Goal: Communication & Community: Ask a question

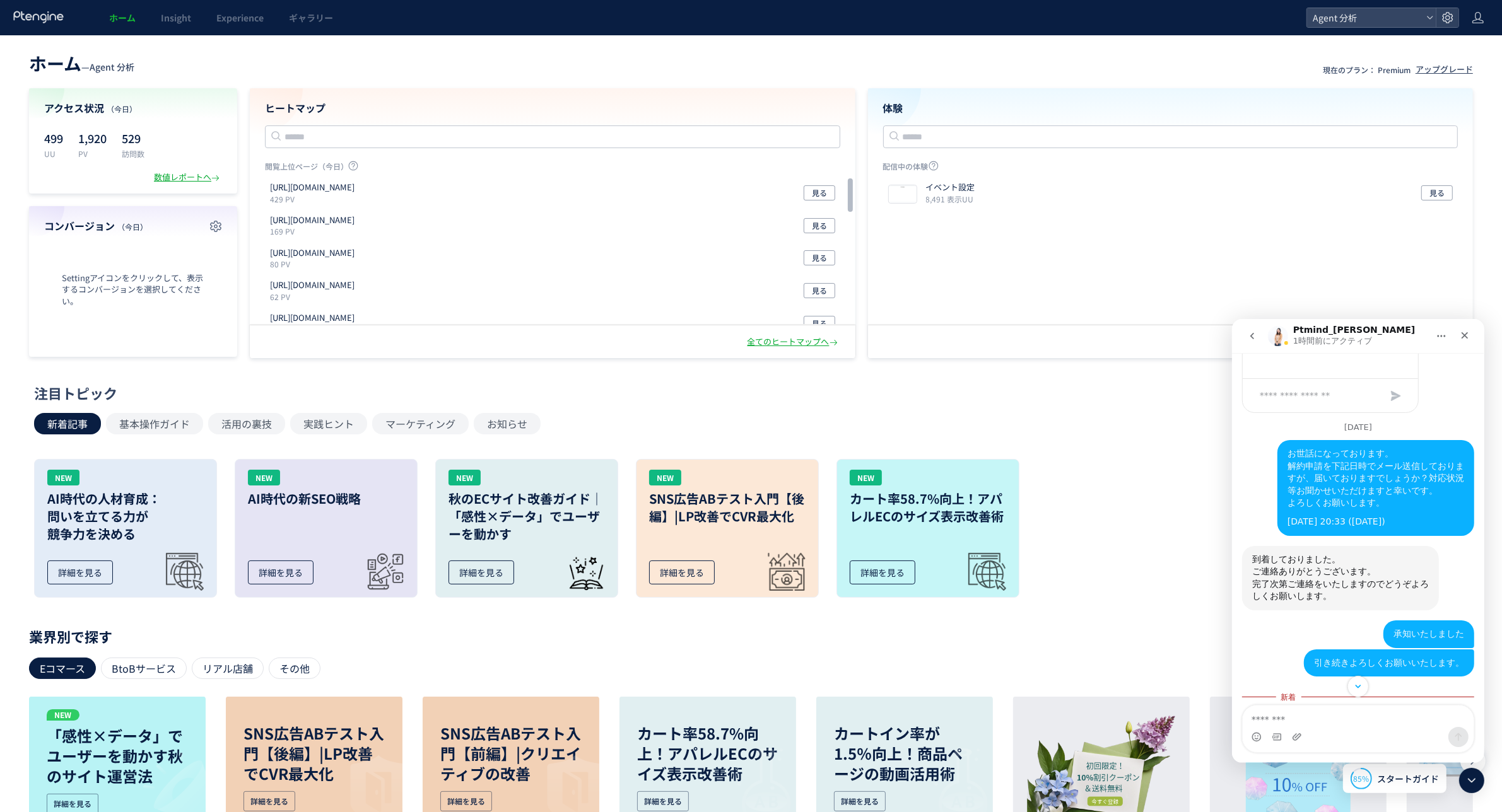
scroll to position [2312, 0]
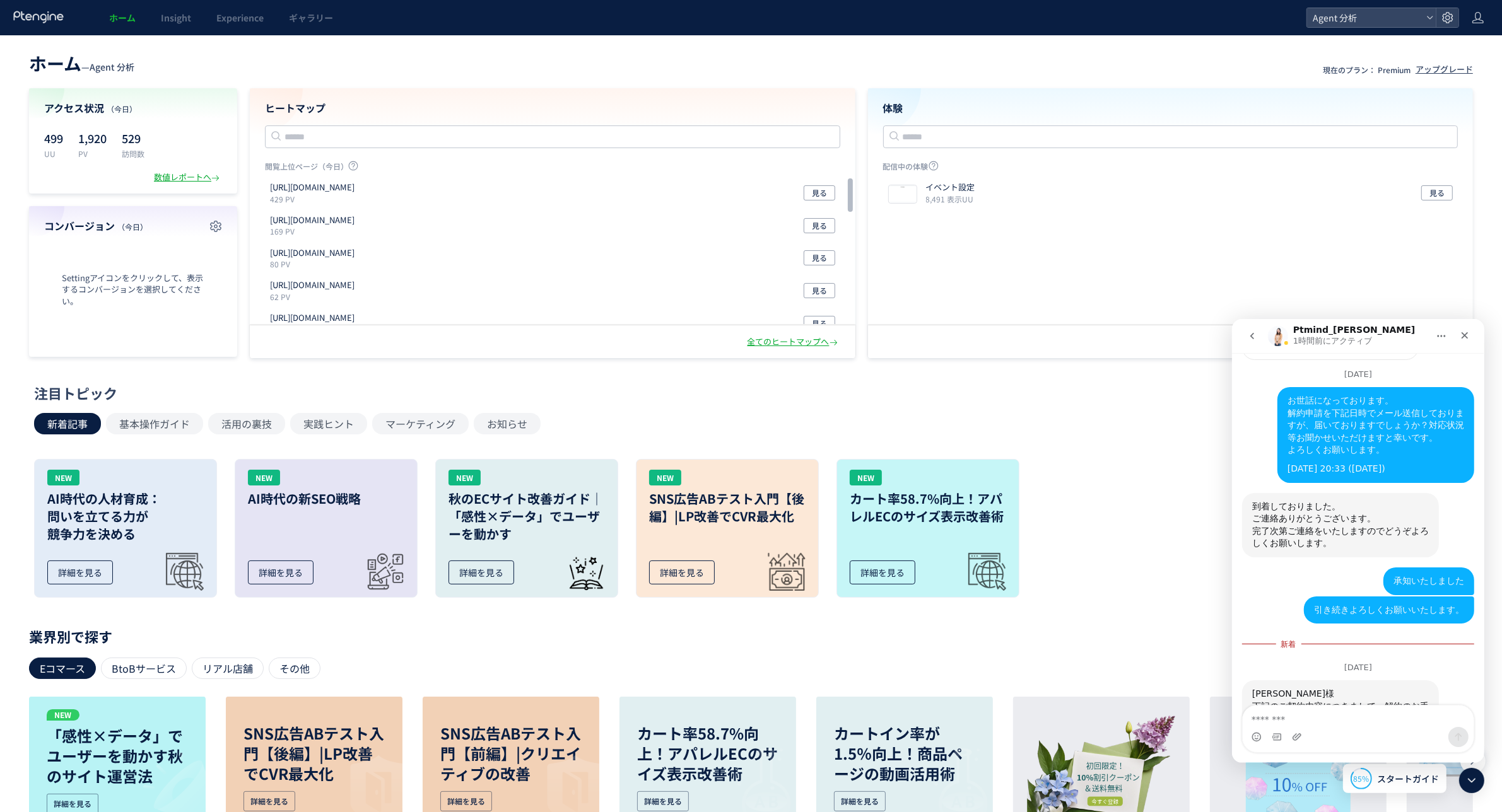
click at [1318, 700] on div "下記のご契約内容につきまして、解約のお手続きを完了させていただきました。" at bounding box center [1340, 712] width 177 height 25
click at [1370, 731] on div "■ご契約終了日：[DATE]" at bounding box center [1340, 737] width 177 height 12
click at [1357, 731] on div "■ご契約終了日：[DATE]" at bounding box center [1340, 737] width 177 height 12
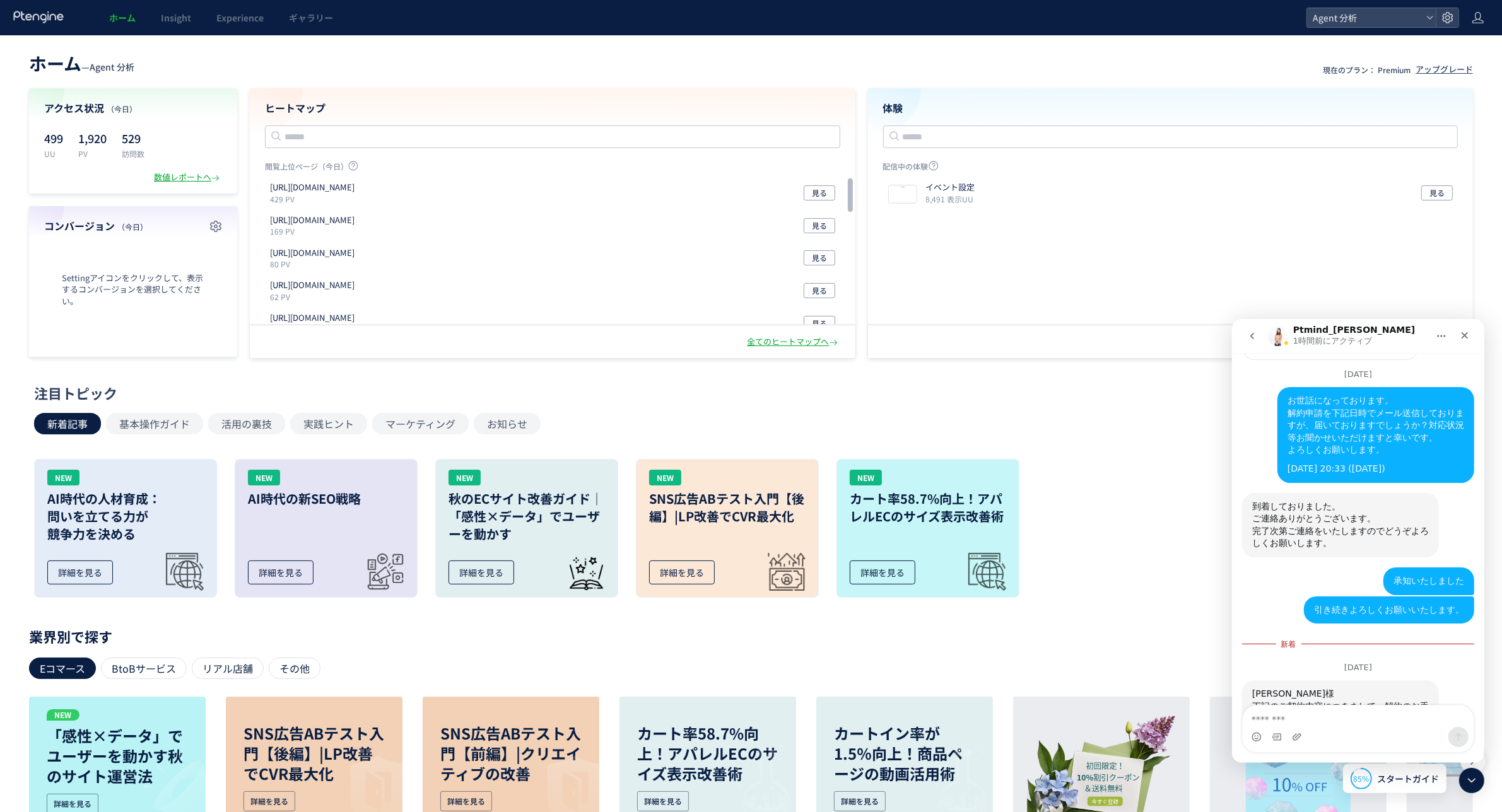
click at [1357, 731] on div "■ご契約終了日：[DATE]" at bounding box center [1340, 737] width 177 height 12
click at [1351, 750] on div "この度はPtengineをご利用いただきまして誠にありがとうございます。" at bounding box center [1340, 762] width 177 height 25
click at [1311, 731] on div "■ご契約終了日：[DATE]" at bounding box center [1340, 737] width 177 height 12
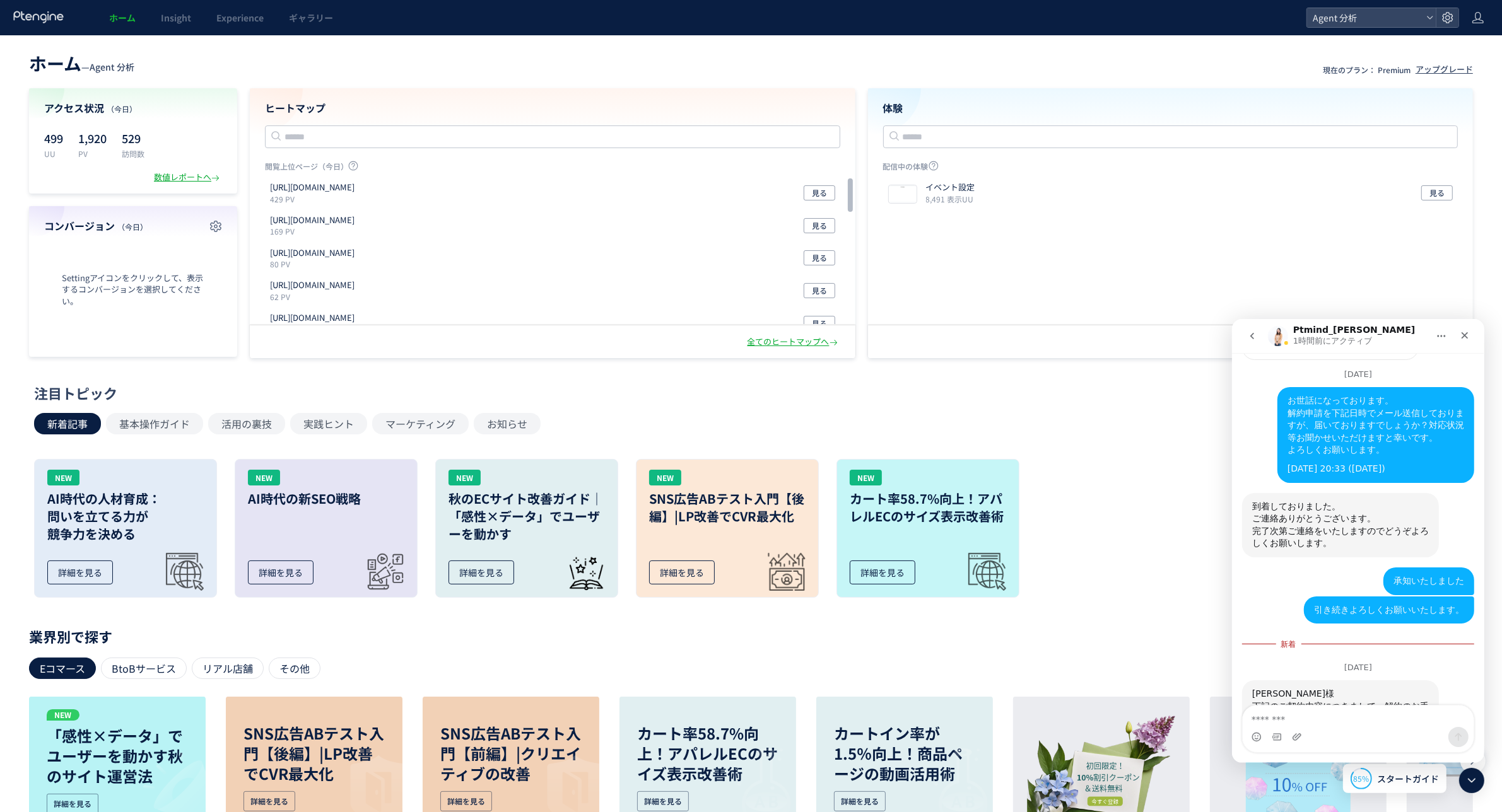
click at [1311, 731] on div "■ご契約終了日：[DATE]" at bounding box center [1340, 737] width 177 height 12
click at [1313, 750] on div "この度はPtengineをご利用いただきまして誠にありがとうございます。" at bounding box center [1340, 762] width 177 height 25
click at [1279, 750] on div "この度はPtengineをご利用いただきまして誠にありがとうございます。" at bounding box center [1340, 762] width 177 height 25
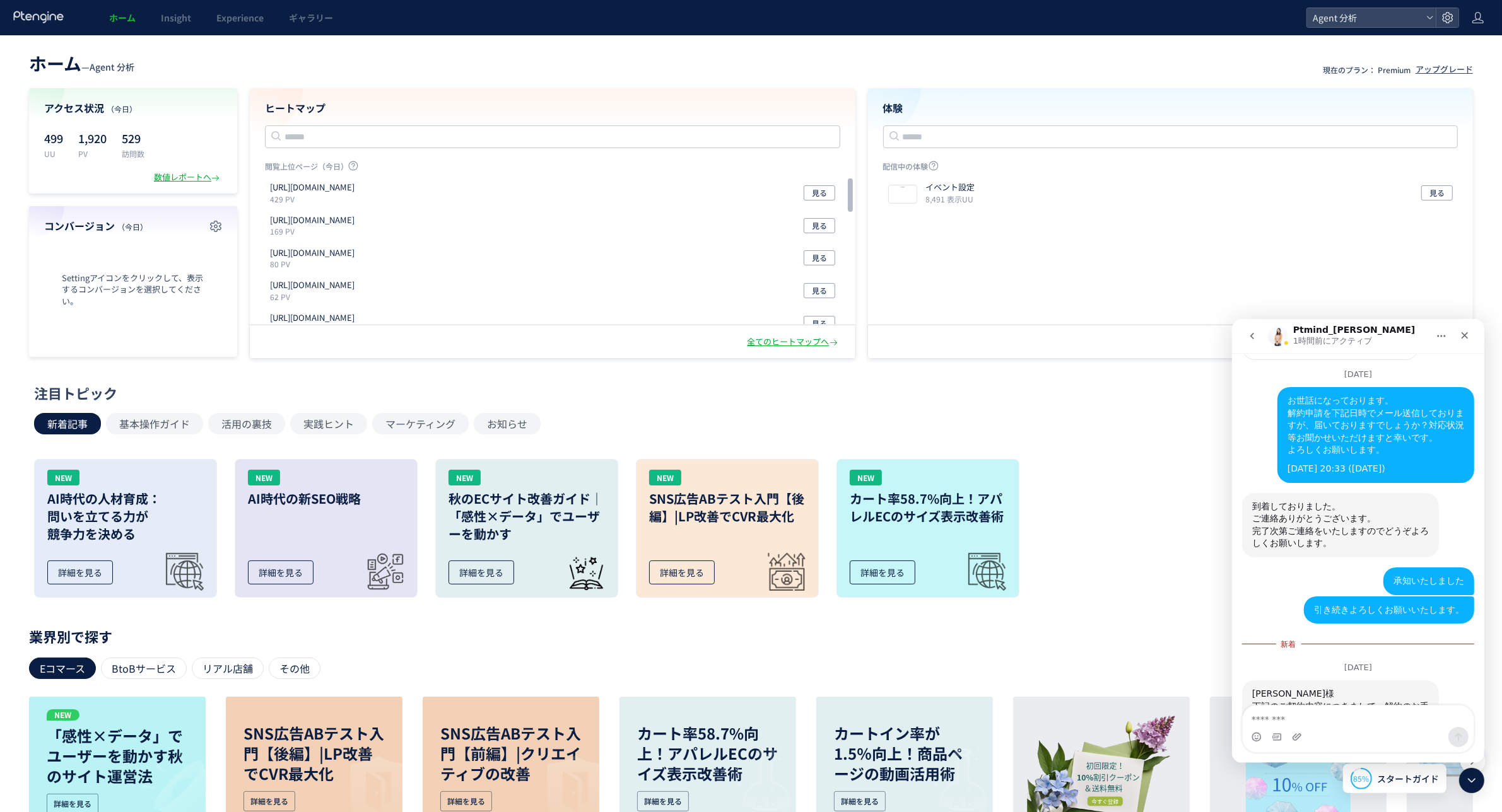
click at [1279, 750] on div "この度はPtengineをご利用いただきまして誠にありがとうございます。" at bounding box center [1340, 762] width 177 height 25
click at [1284, 750] on div "この度はPtengineをご利用いただきまして誠にありがとうございます。" at bounding box center [1340, 762] width 177 height 25
click at [1289, 774] on div "契約終了まで期間がありますので、ぜひ最後まで" at bounding box center [1340, 787] width 177 height 25
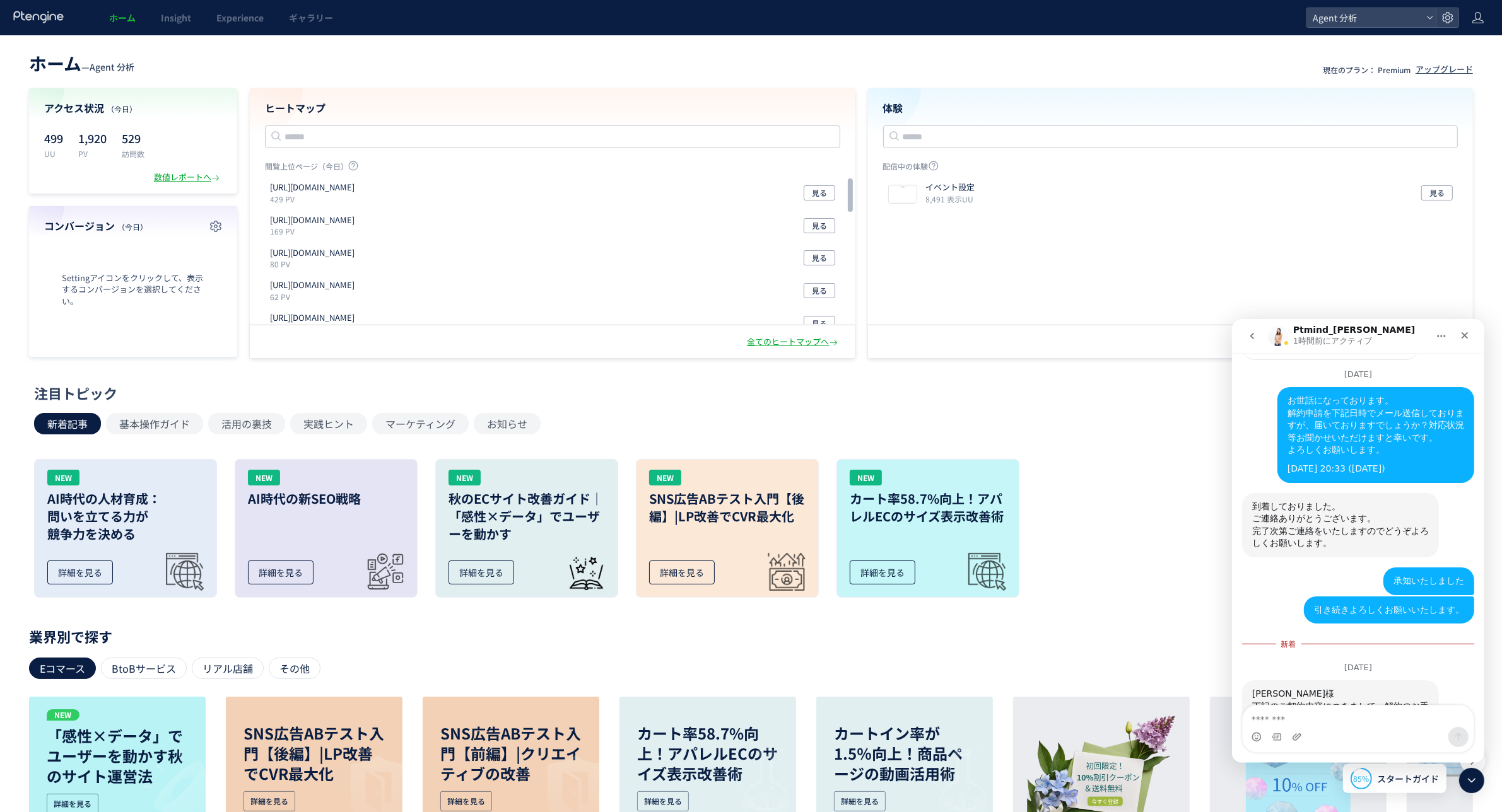
click at [1289, 774] on div "契約終了まで期間がありますので、ぜひ最後まで" at bounding box center [1340, 787] width 177 height 25
click at [1292, 799] on div "なんらかお力添えできるればと存じますのでどうぞよろしくお願いいたします。" at bounding box center [1340, 811] width 177 height 25
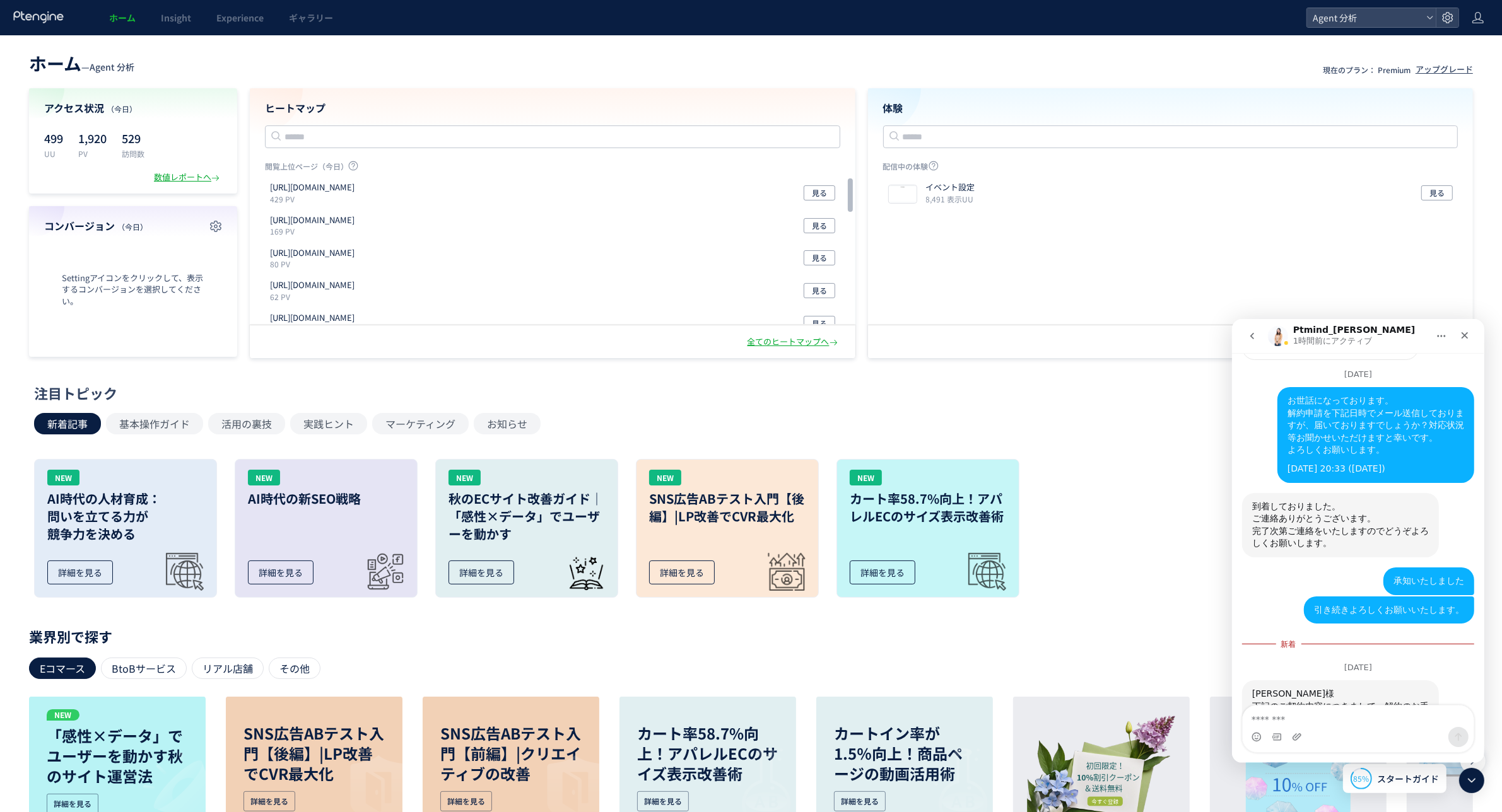
click at [1291, 799] on div "なんらかお力添えできるればと存じますのでどうぞよろしくお願いいたします。" at bounding box center [1340, 811] width 177 height 25
click at [1289, 812] on div "Ptmind_伊東さんから新しいメッセージが届きました…" at bounding box center [1340, 826] width 177 height 6
click at [1439, 336] on icon "ホーム" at bounding box center [1441, 335] width 10 height 10
click at [1402, 361] on div "ウィンドウを展開する" at bounding box center [1410, 367] width 129 height 13
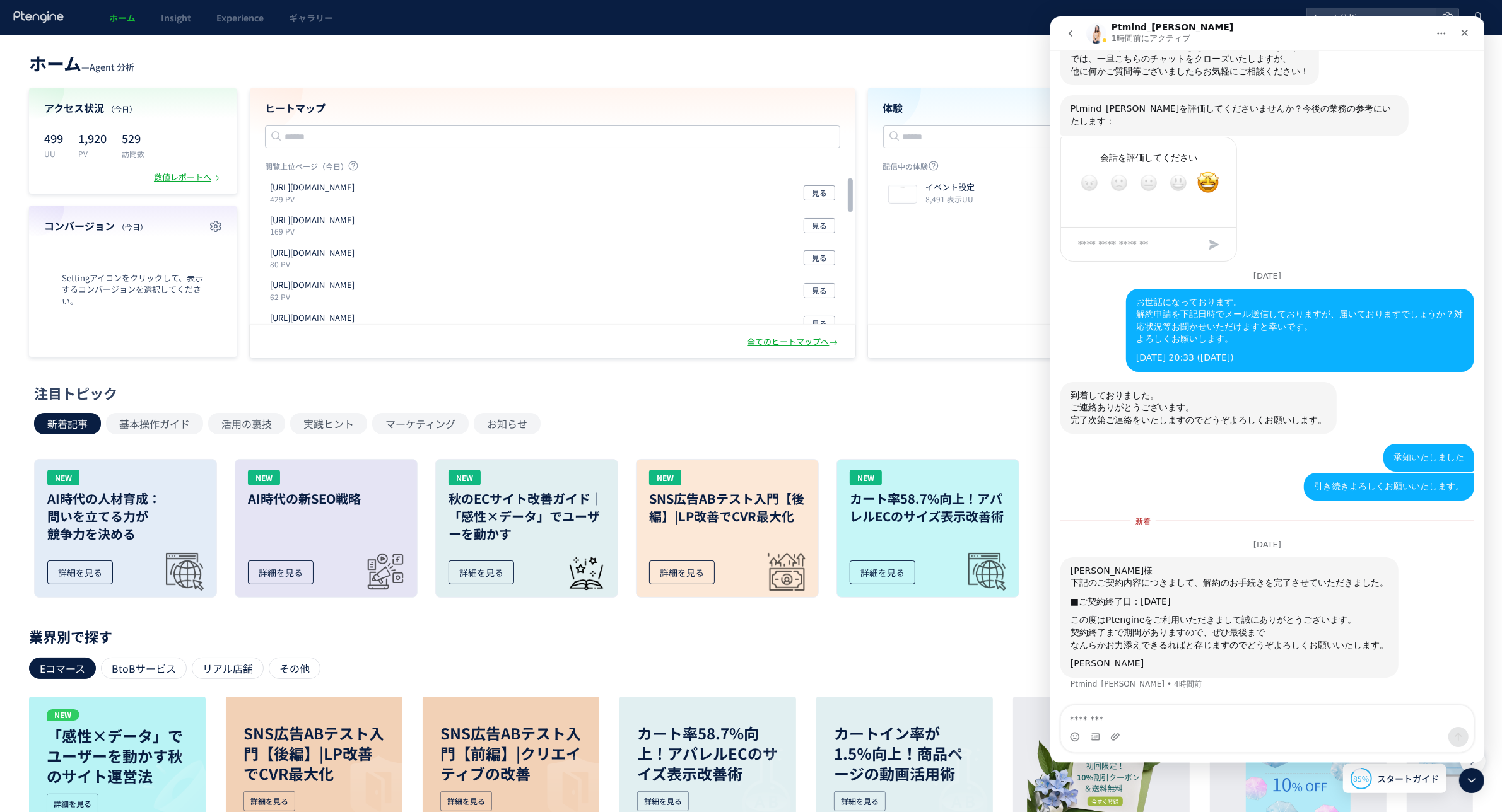
scroll to position [1537, 0]
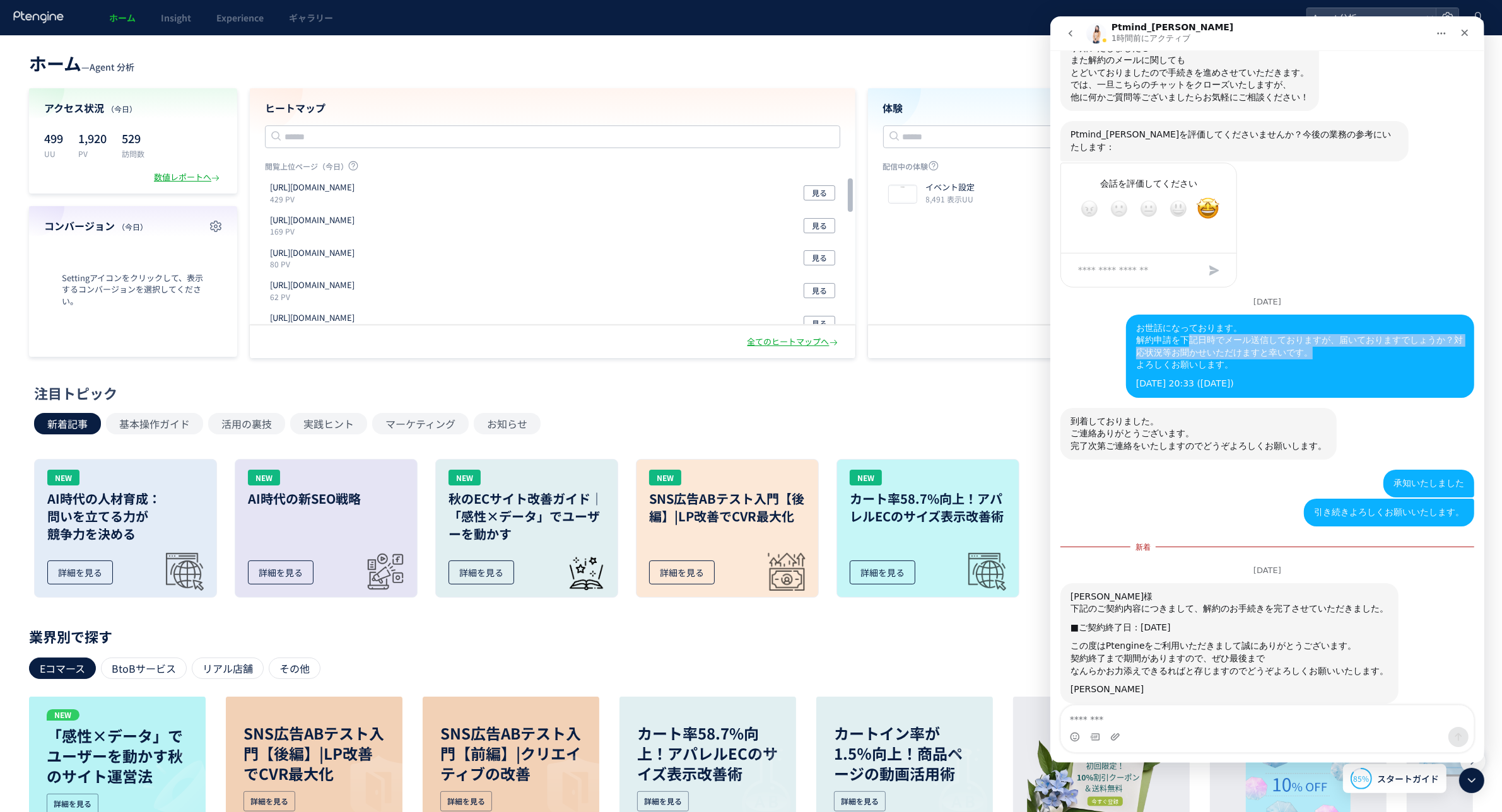
drag, startPoint x: 1182, startPoint y: 316, endPoint x: 1311, endPoint y: 324, distance: 129.2
click at [1311, 324] on div "お世話になっております。 解約申請を下記日時でメール送信しておりますが、届いておりますでしょうか？対応状況等お聞かせいただけますと幸いです。 よろしくお願いし…" at bounding box center [1300, 346] width 328 height 49
click at [1304, 329] on div "お世話になっております。 解約申請を下記日時でメール送信しておりますが、届いておりますでしょうか？対応状況等お聞かせいただけますと幸いです。 よろしくお願いし…" at bounding box center [1300, 346] width 328 height 49
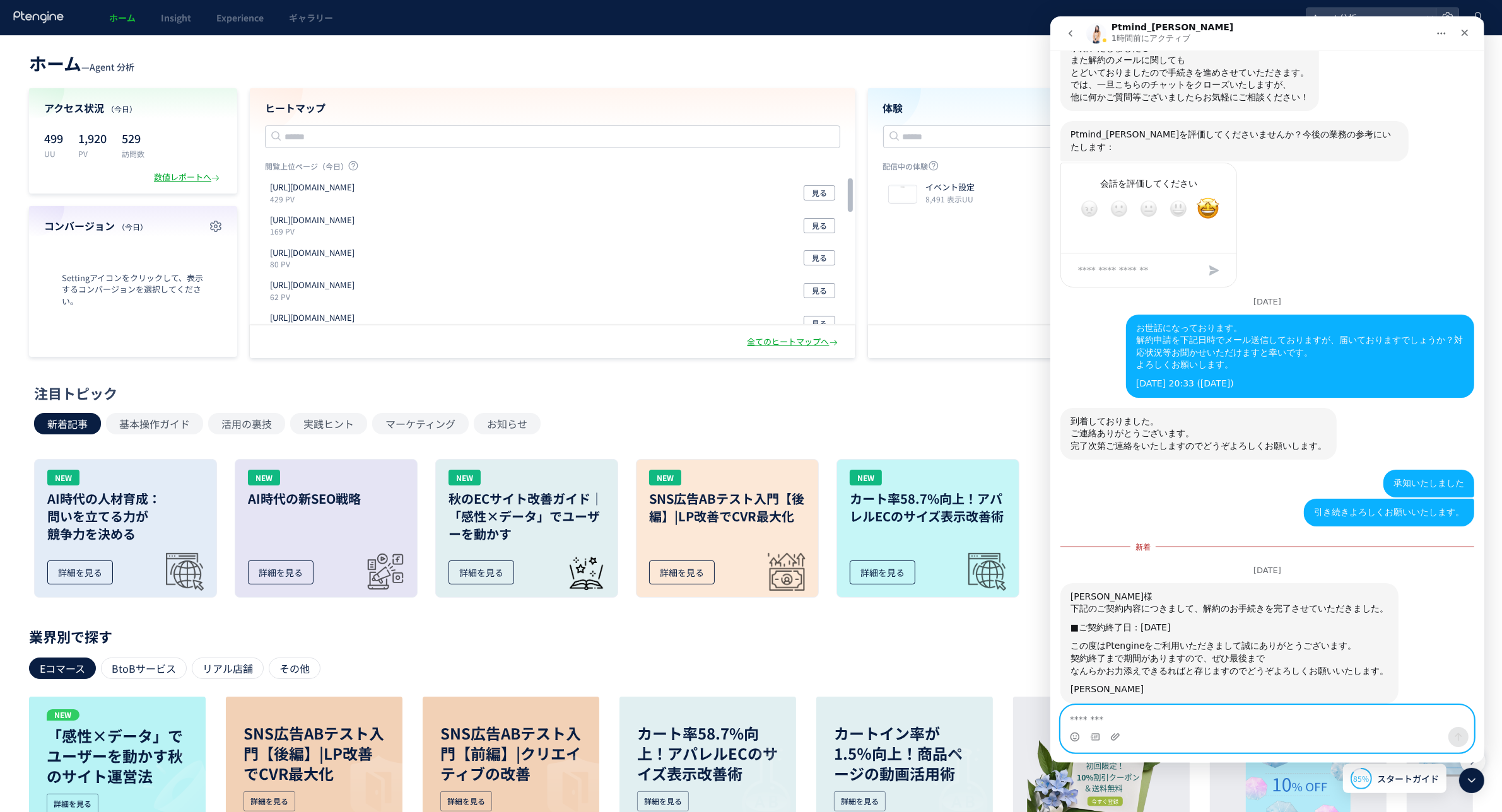
click at [1179, 714] on textarea "メッセージ..." at bounding box center [1267, 716] width 412 height 21
type textarea "*"
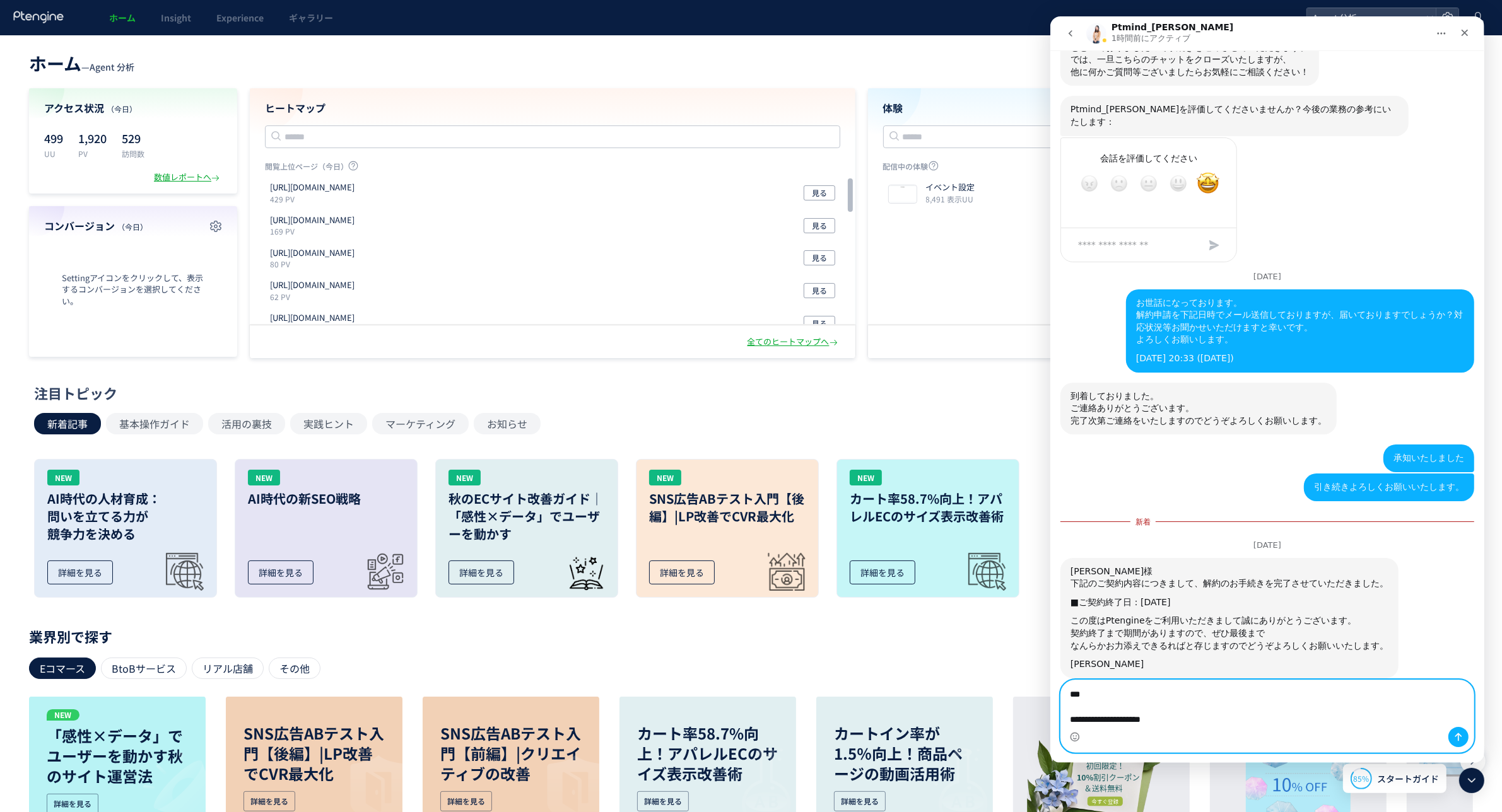
scroll to position [1575, 0]
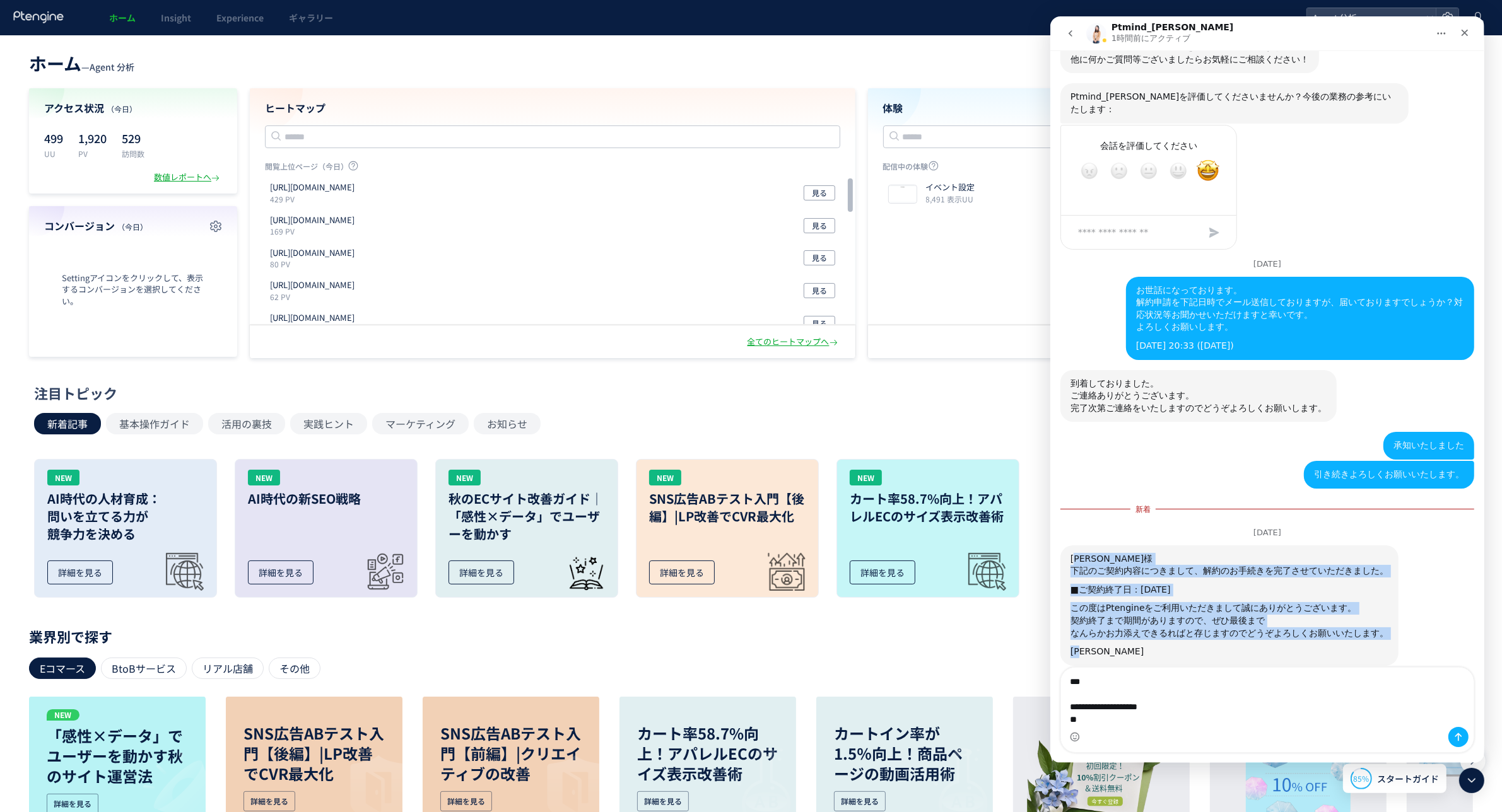
drag, startPoint x: 1113, startPoint y: 625, endPoint x: 1067, endPoint y: 533, distance: 102.9
click at [1067, 546] on div "[PERSON_NAME]様 下記のご契約内容につきまして、解約のお手続きを完了させていただきました。 ■ご契約終了日：[DATE] この度はPtengine…" at bounding box center [1229, 606] width 338 height 120
copy div "[PERSON_NAME]様 下記のご契約内容につきまして、解約のお手続きを完了させていただきました。 ■ご契約終了日：[DATE] この度はPtengine…"
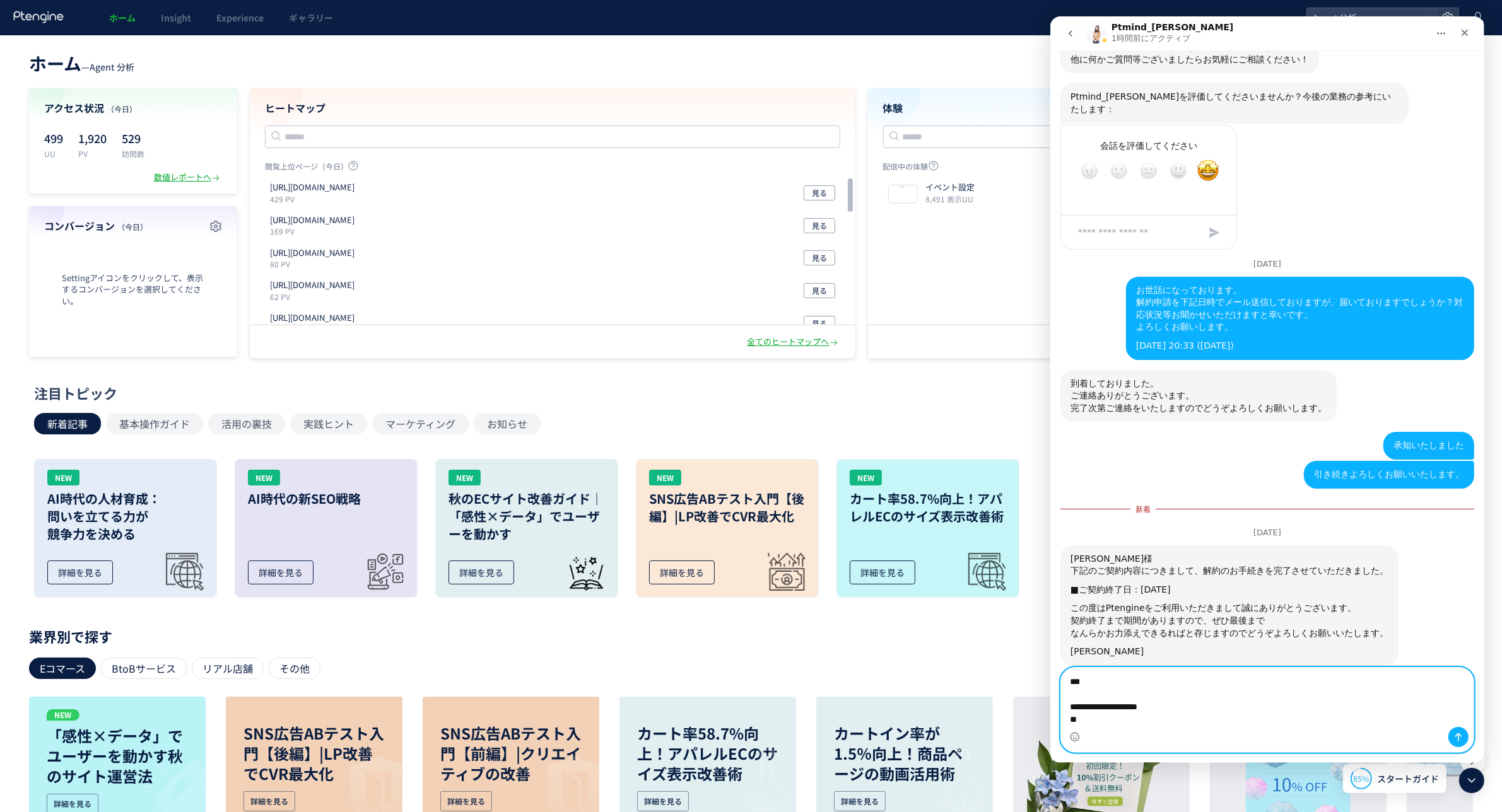
click at [1181, 703] on textarea "**********" at bounding box center [1267, 698] width 412 height 59
click at [1174, 692] on textarea "**********" at bounding box center [1267, 698] width 412 height 59
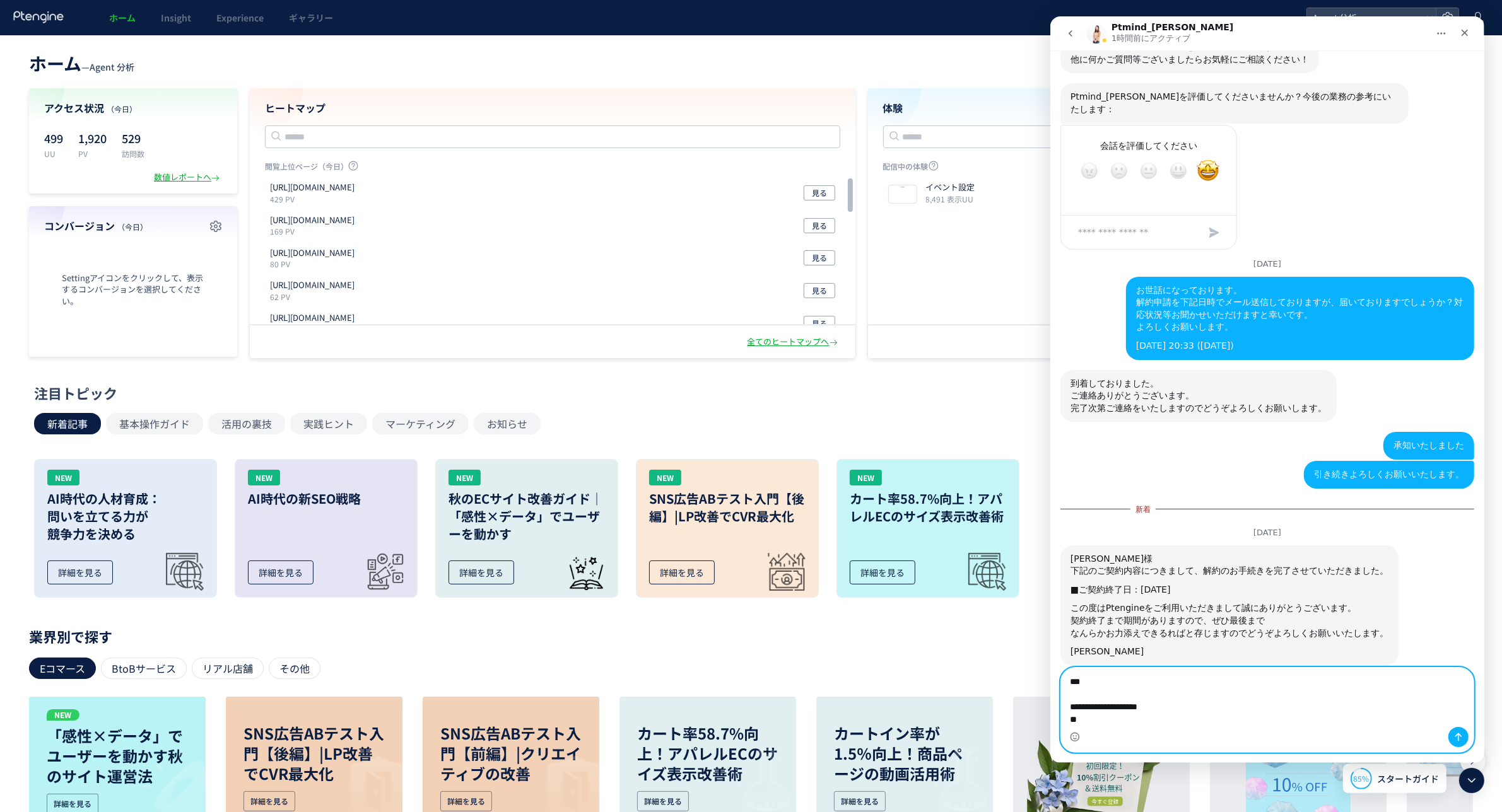
drag, startPoint x: 1135, startPoint y: 723, endPoint x: 1066, endPoint y: 670, distance: 87.0
click at [1066, 670] on textarea "**********" at bounding box center [1267, 698] width 412 height 59
paste textarea "**********"
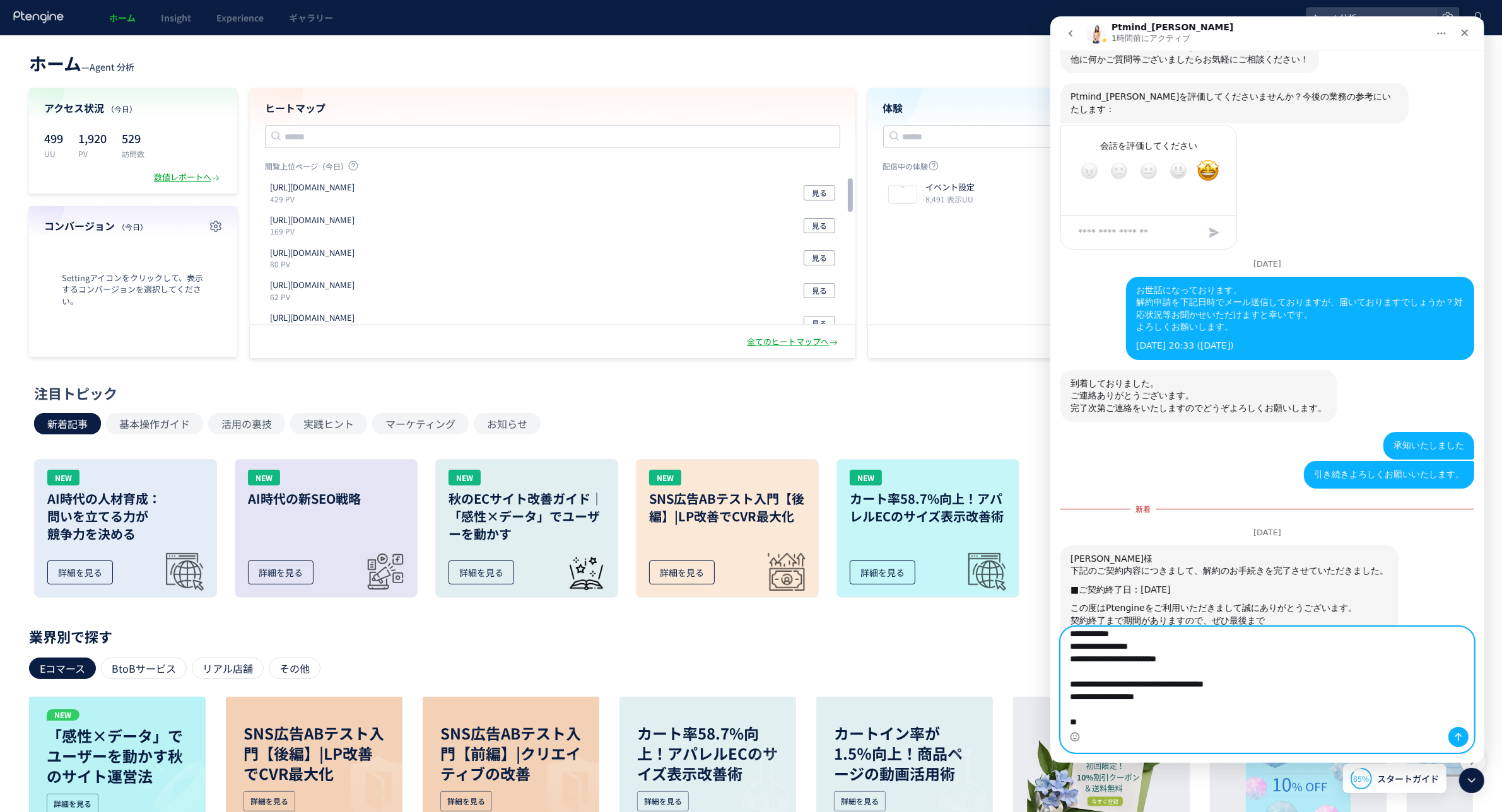
scroll to position [1616, 0]
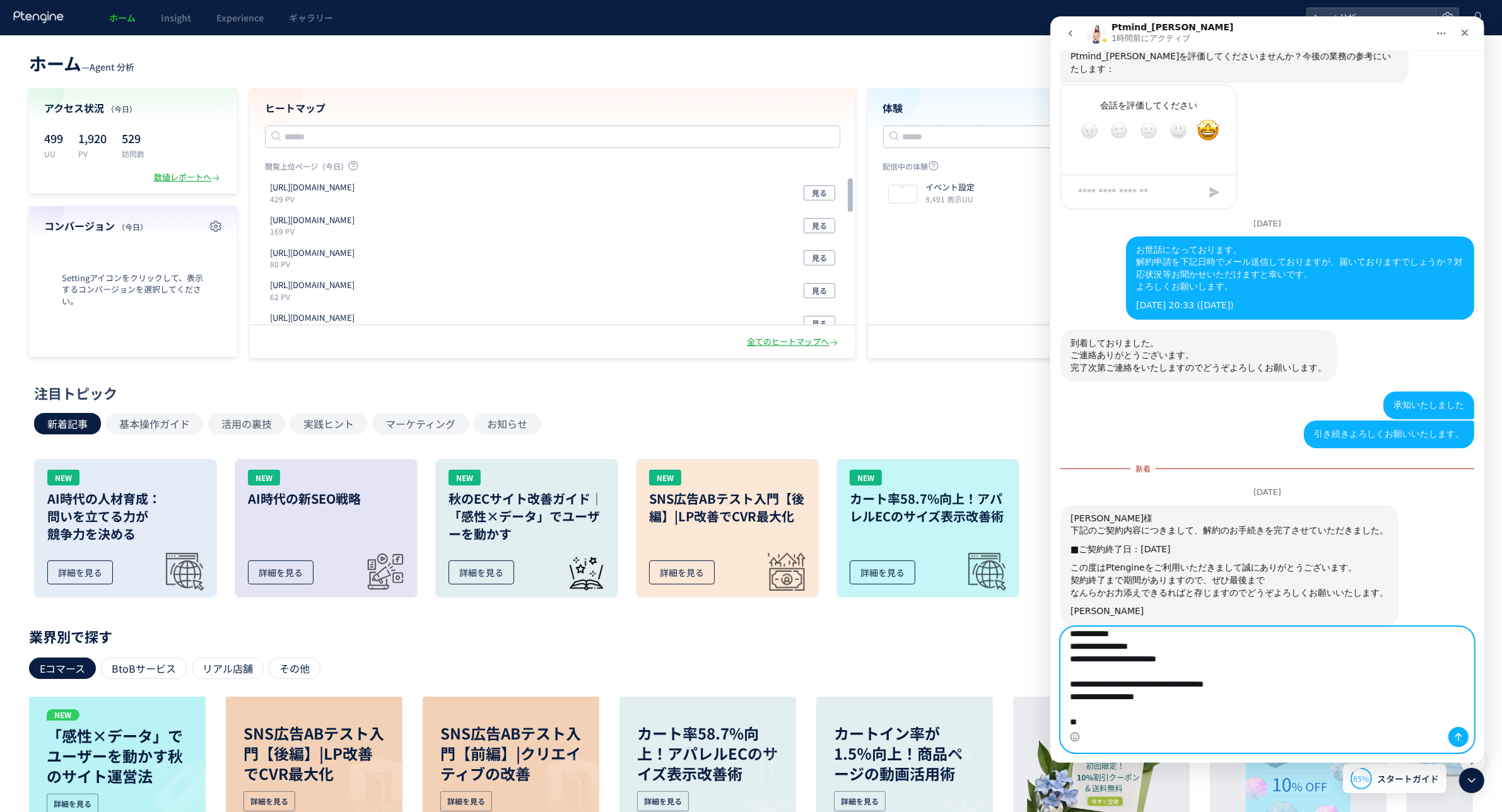
click at [1157, 660] on textarea "**********" at bounding box center [1267, 677] width 412 height 100
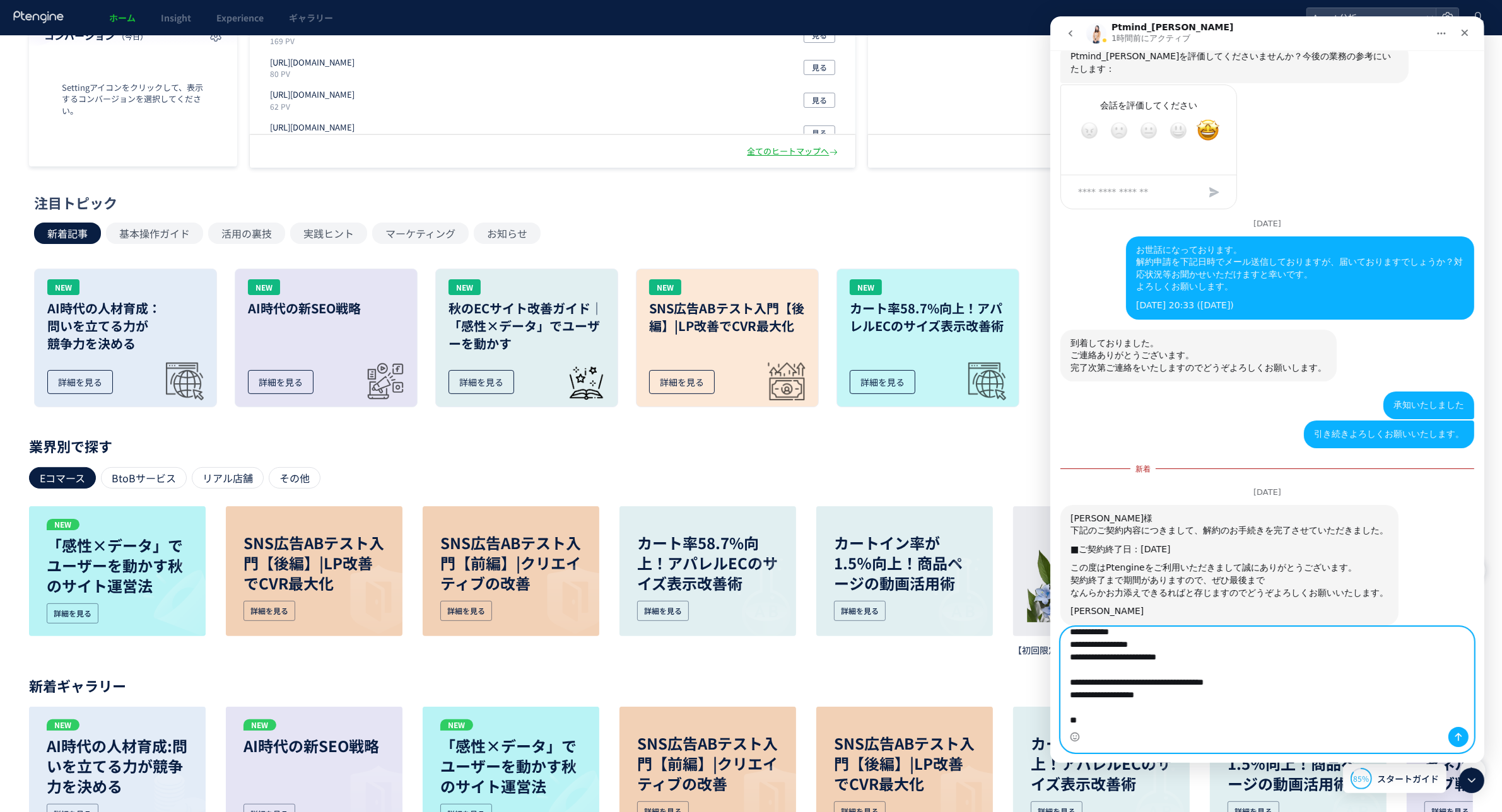
scroll to position [248, 0]
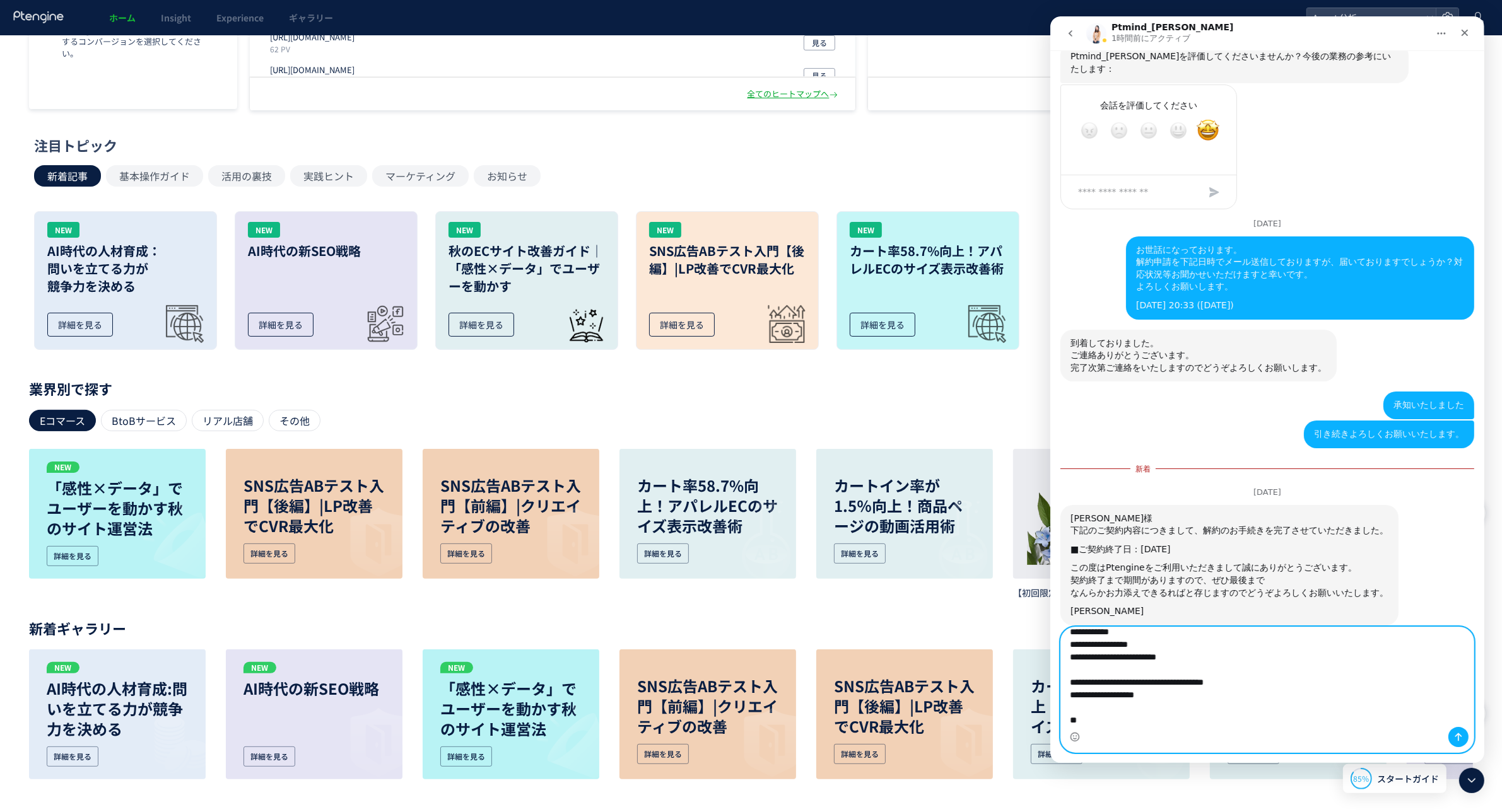
type textarea "**********"
click at [1453, 734] on icon "メッセージを送信…" at bounding box center [1458, 737] width 10 height 10
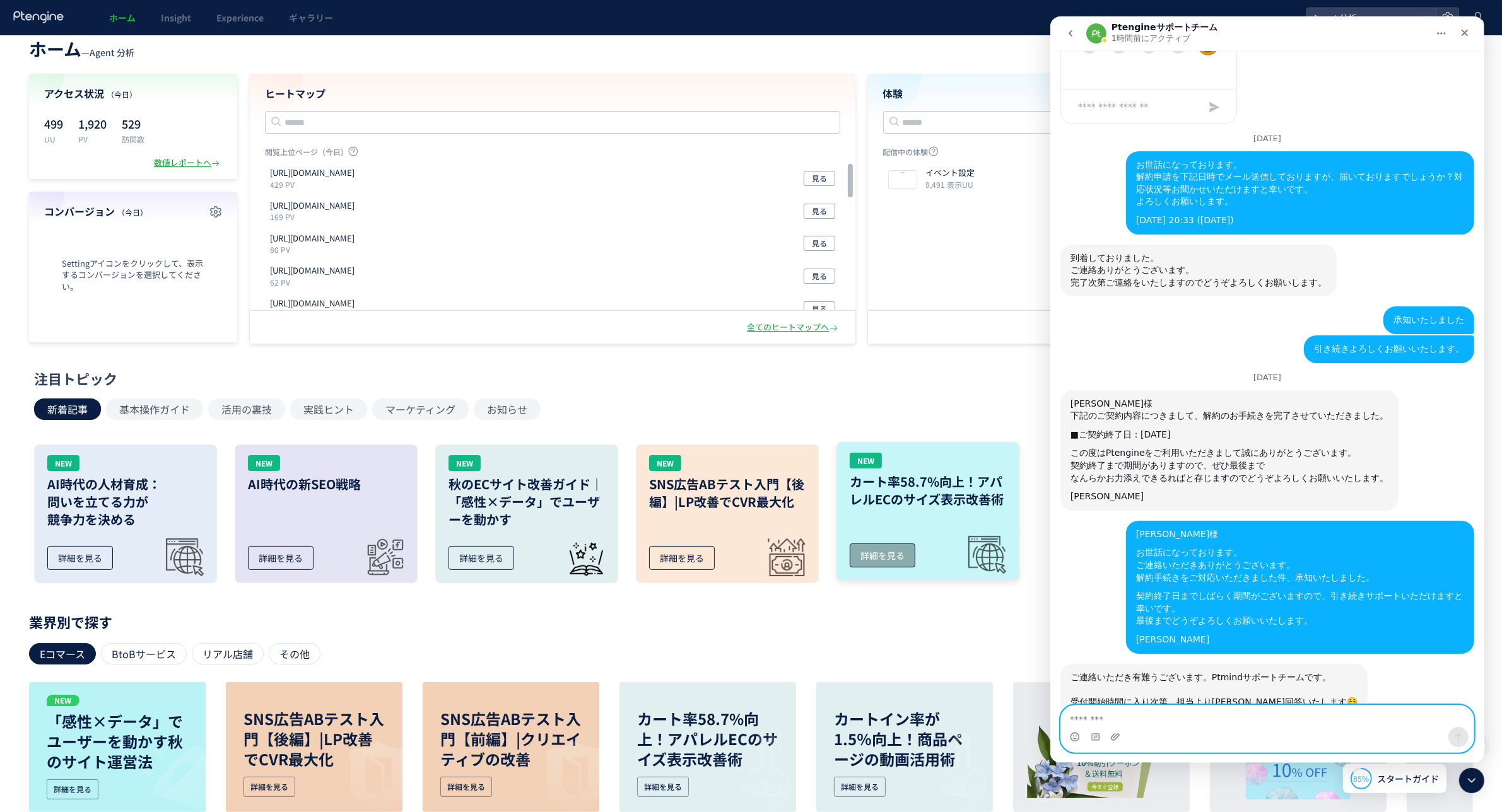
scroll to position [0, 0]
